Goal: Information Seeking & Learning: Learn about a topic

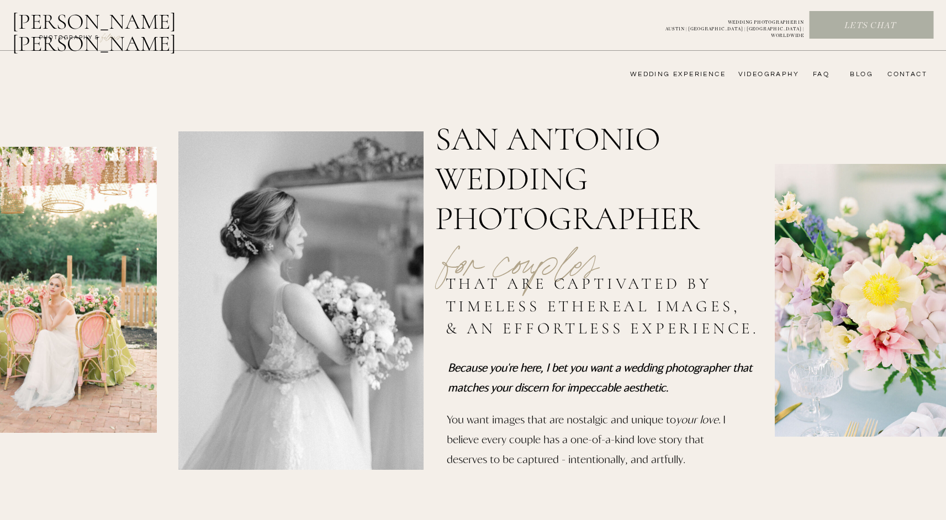
click at [853, 76] on nav "bLog" at bounding box center [859, 74] width 27 height 9
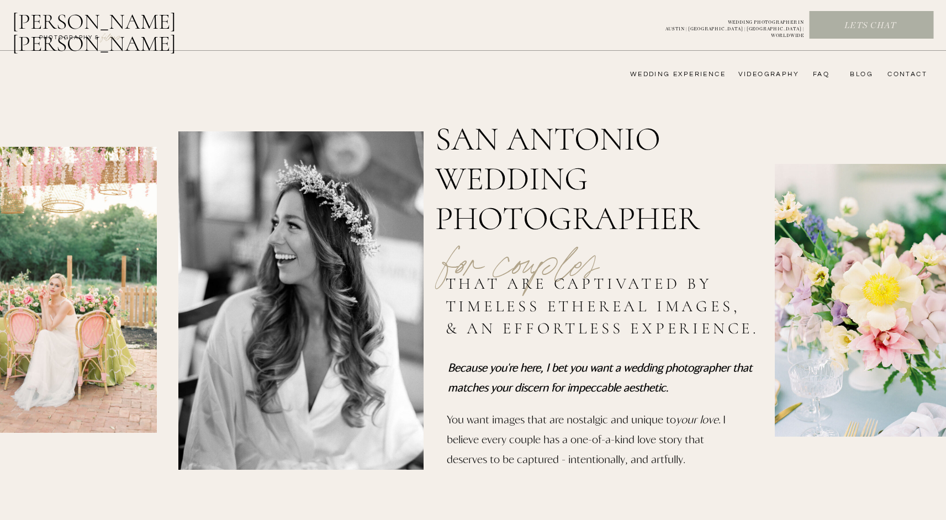
click at [687, 76] on nav "wedding experience" at bounding box center [669, 74] width 111 height 9
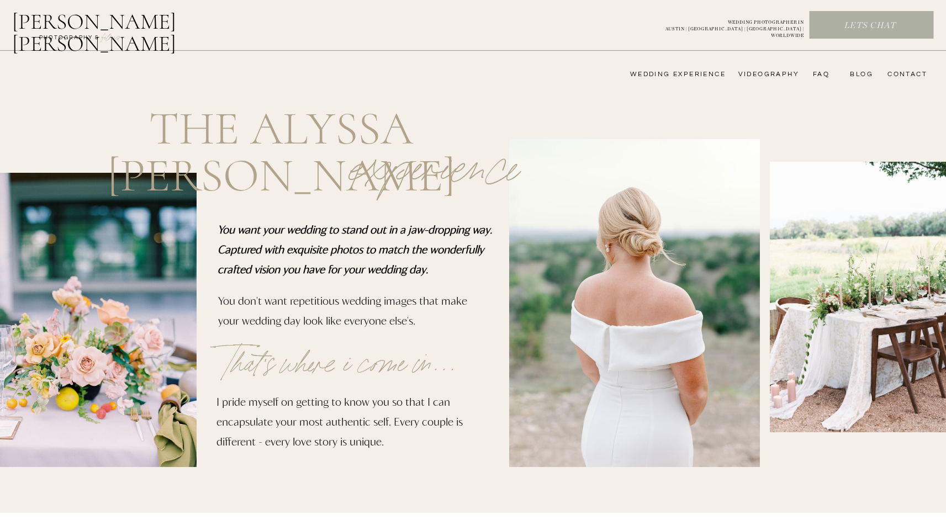
click at [133, 20] on h2 "[PERSON_NAME] [PERSON_NAME]" at bounding box center [122, 23] width 221 height 26
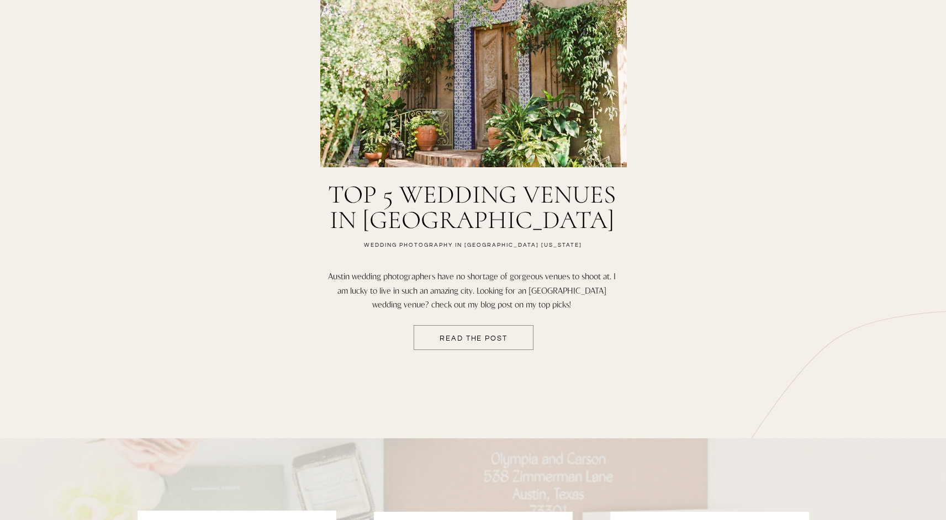
scroll to position [1839, 0]
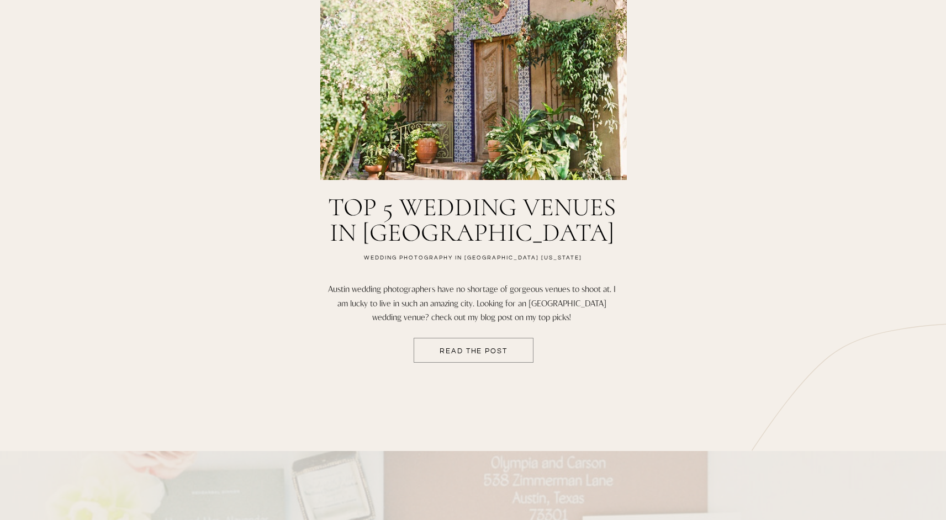
click at [459, 352] on p "READ THE POST" at bounding box center [473, 352] width 119 height 9
